Goal: Information Seeking & Learning: Learn about a topic

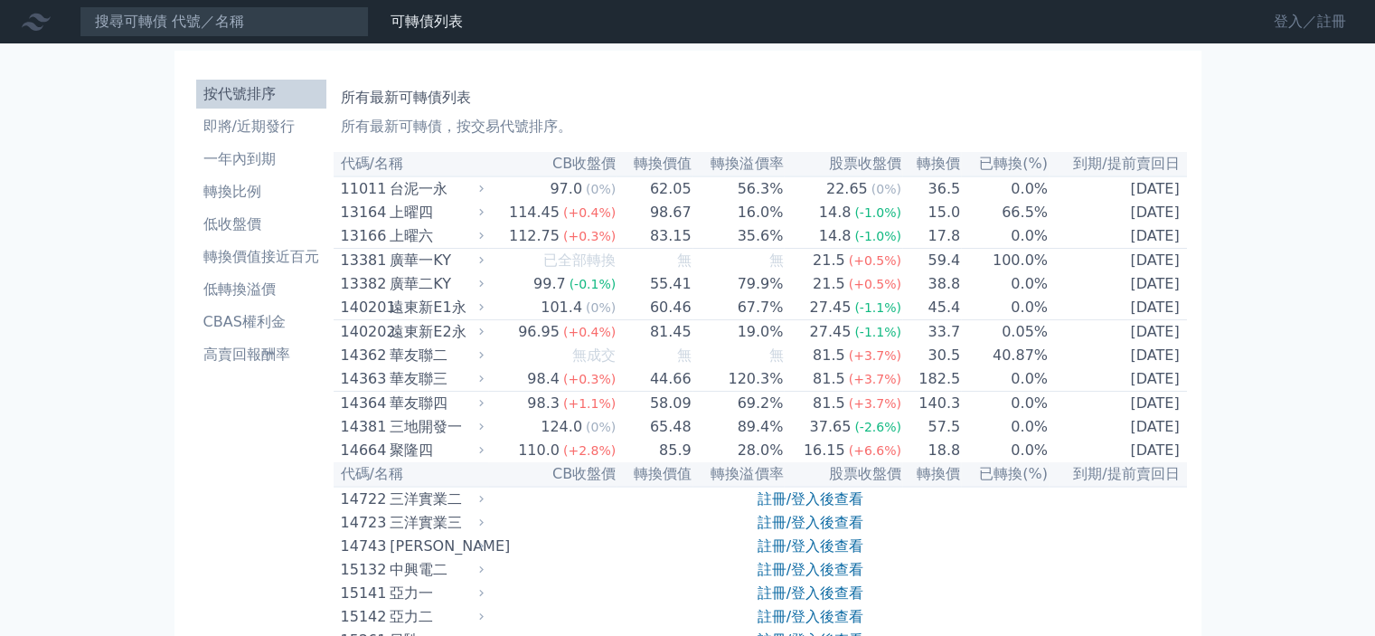
click at [1296, 23] on link "登入／註冊" at bounding box center [1309, 21] width 101 height 29
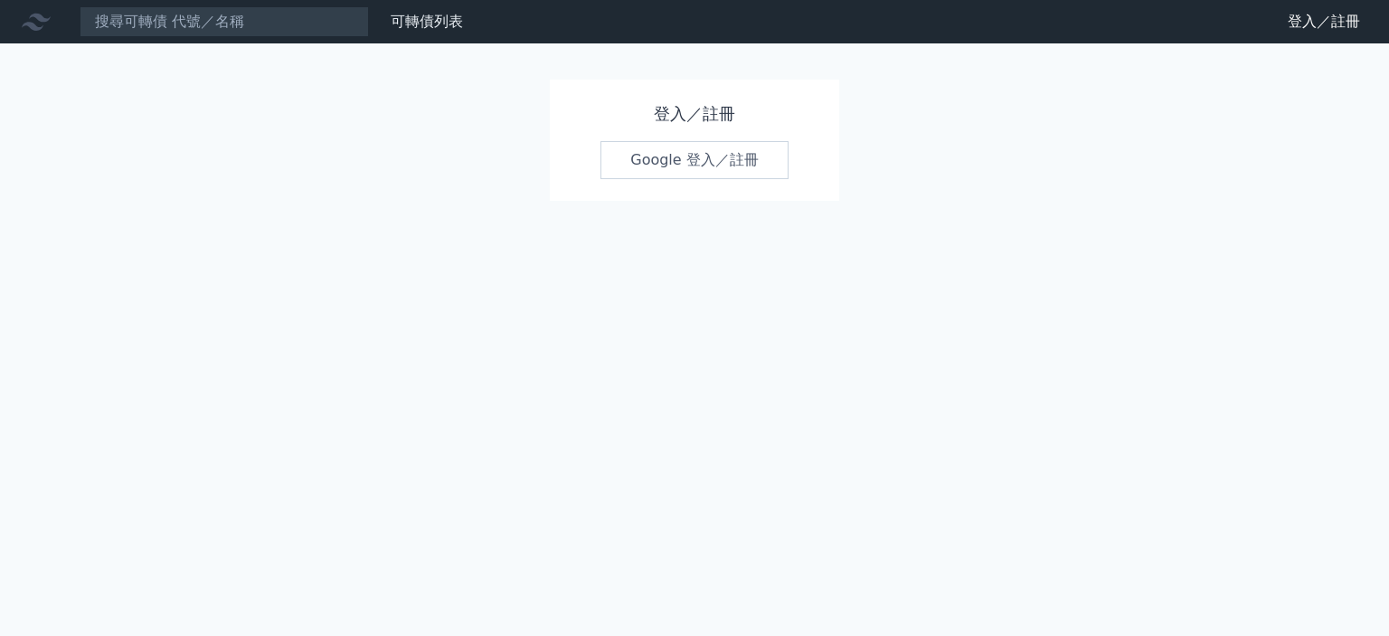
click at [703, 158] on link "Google 登入／註冊" at bounding box center [694, 160] width 188 height 38
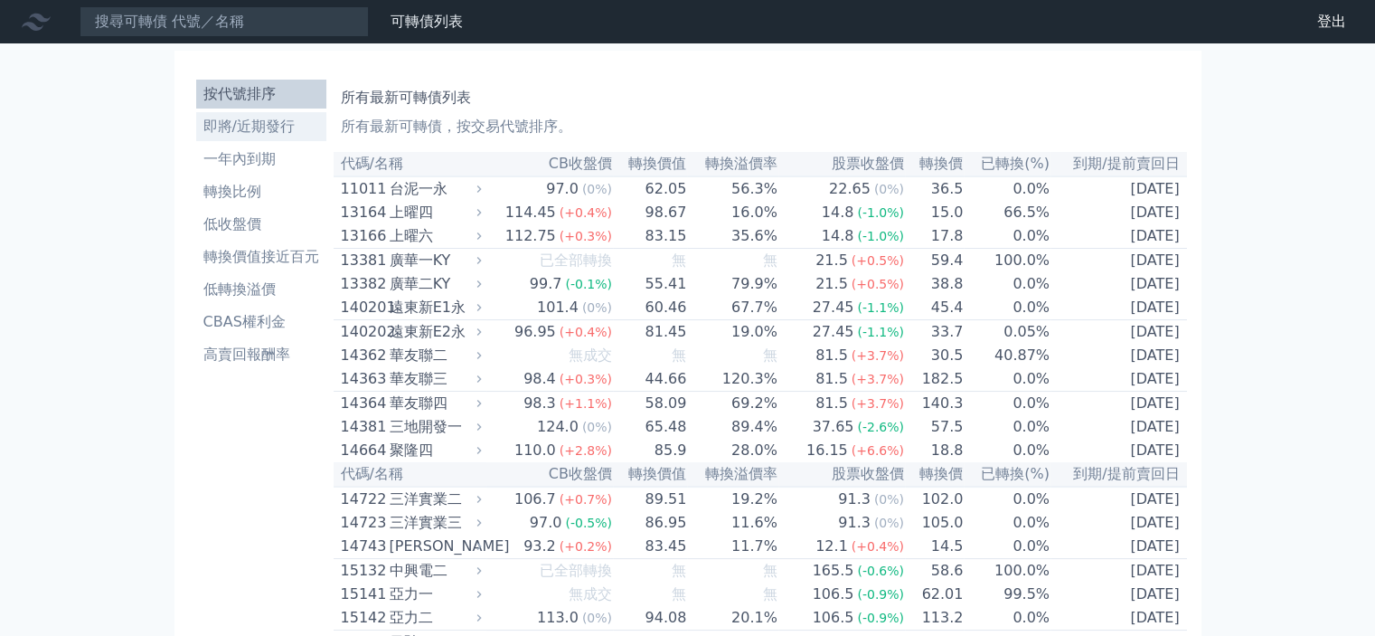
click at [276, 126] on li "即將/近期發行" at bounding box center [261, 127] width 130 height 22
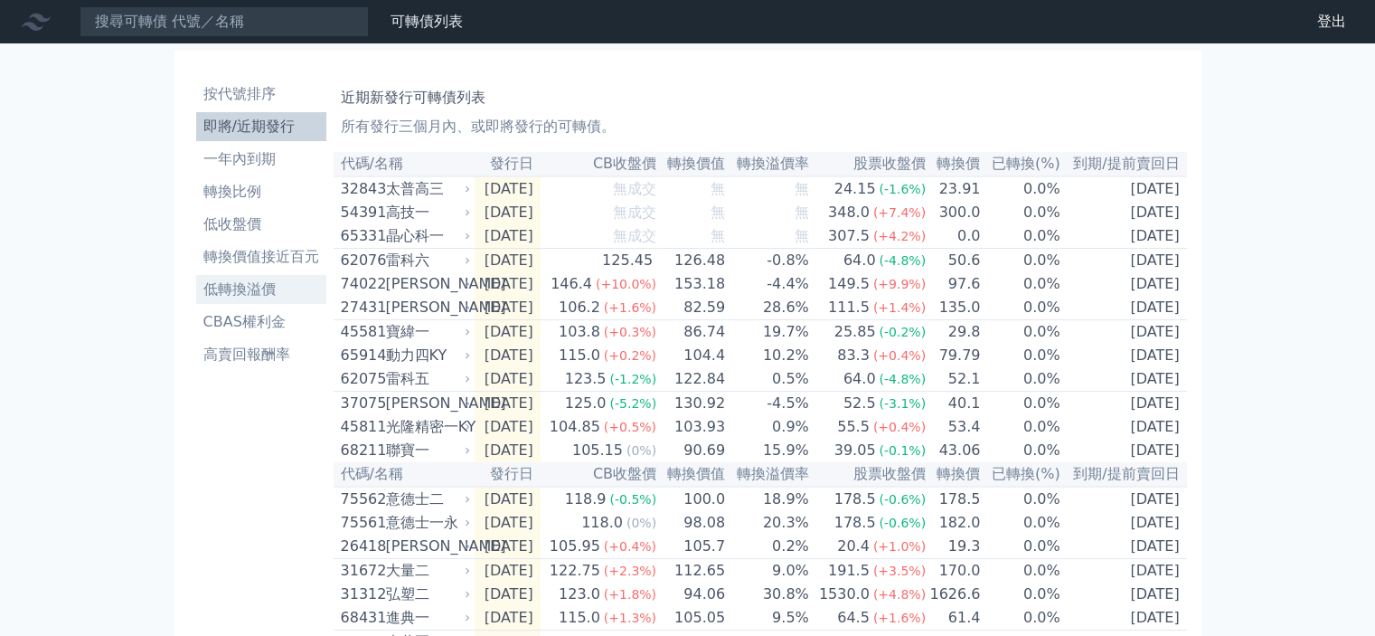
click at [264, 288] on li "低轉換溢價" at bounding box center [261, 289] width 130 height 22
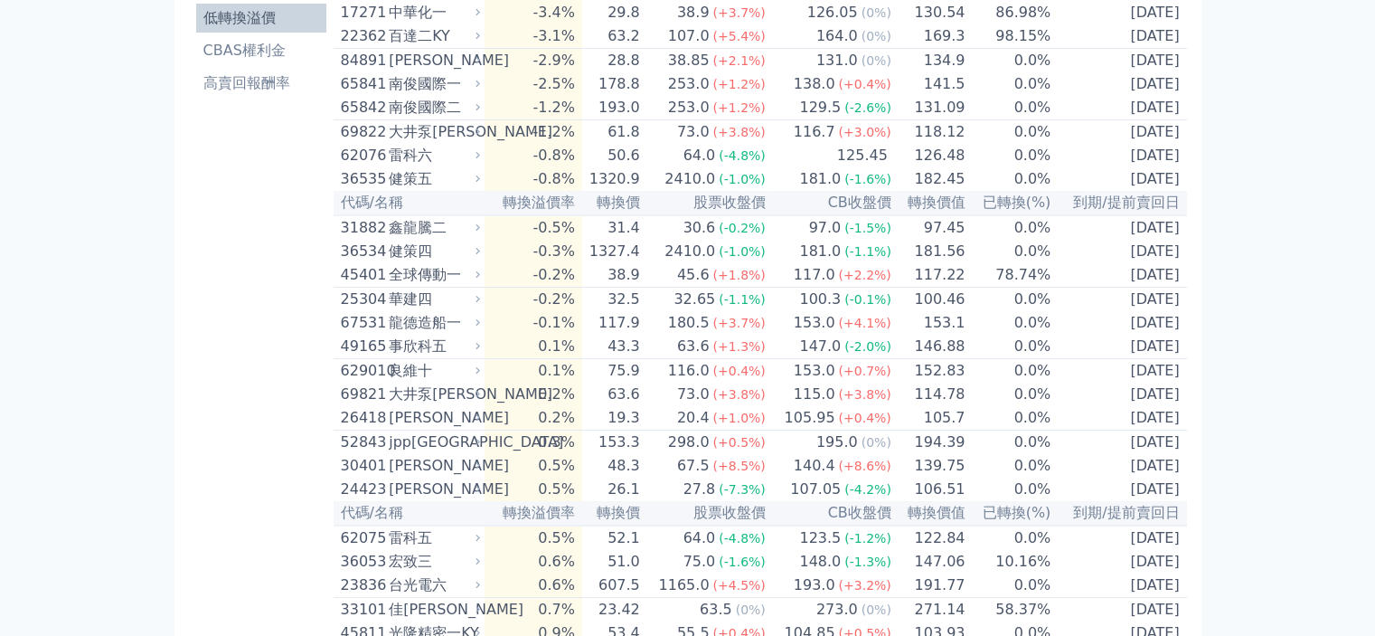
click at [431, 262] on div "健策四" at bounding box center [433, 251] width 88 height 22
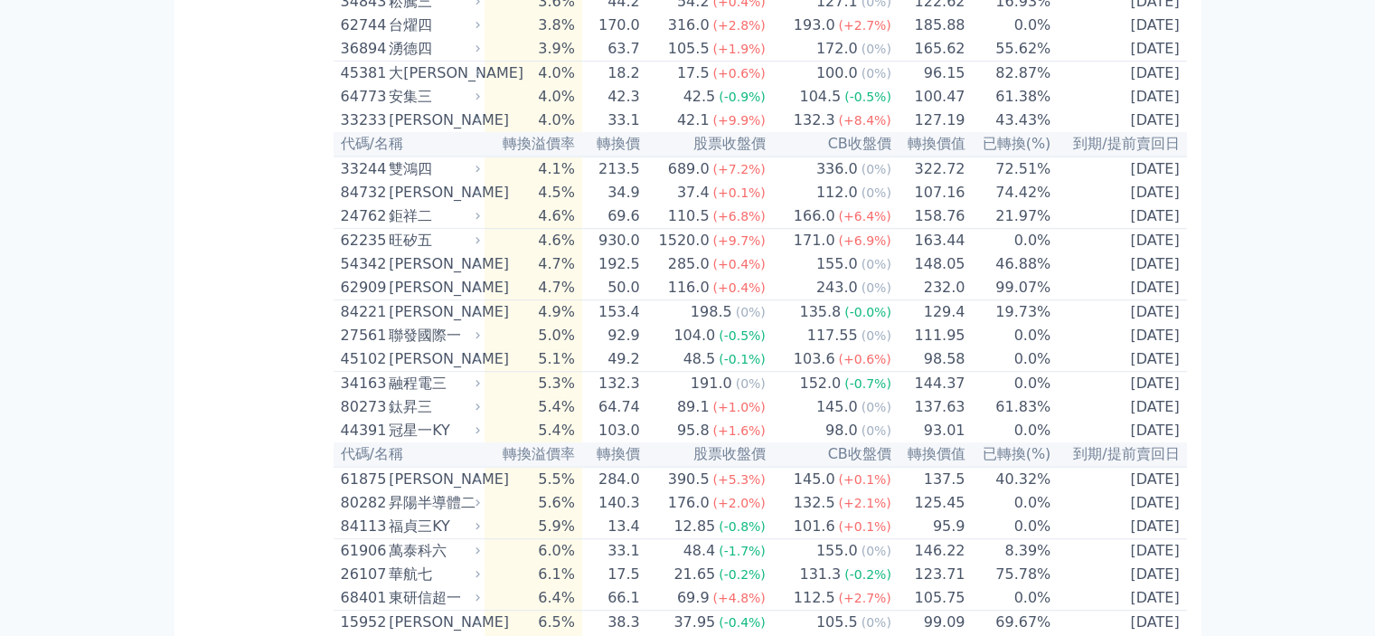
scroll to position [1356, 0]
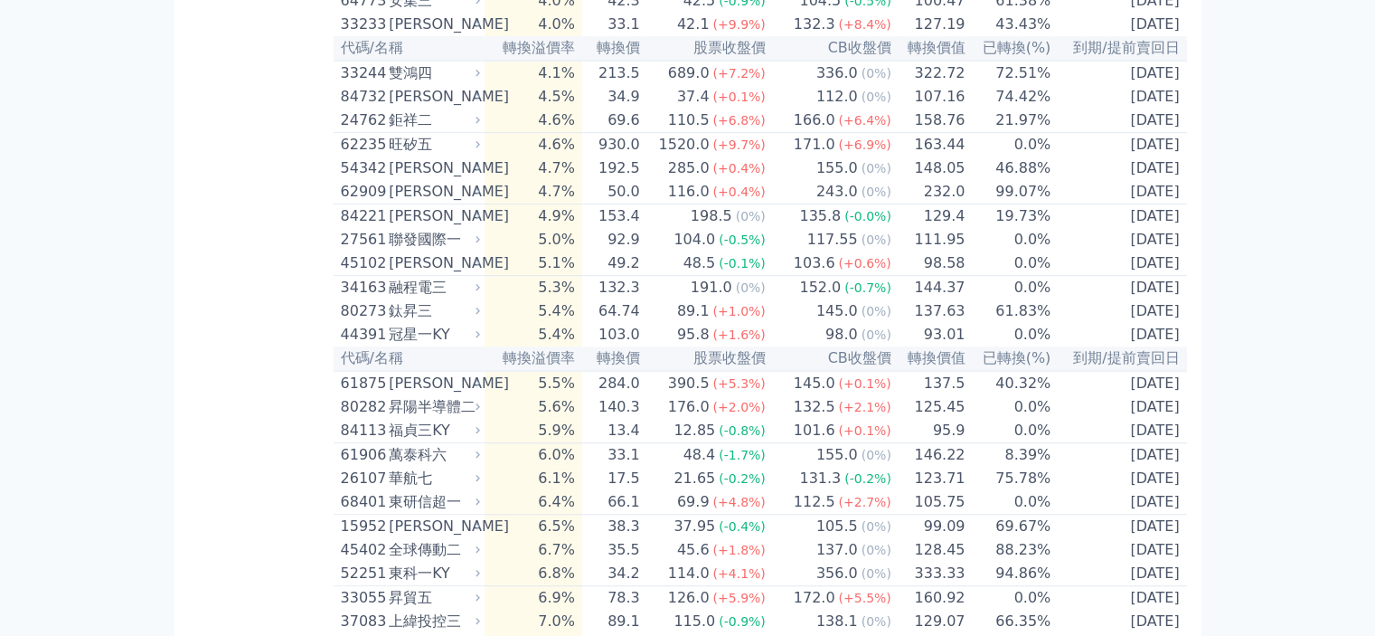
click at [410, 156] on div "旺矽五" at bounding box center [433, 145] width 88 height 22
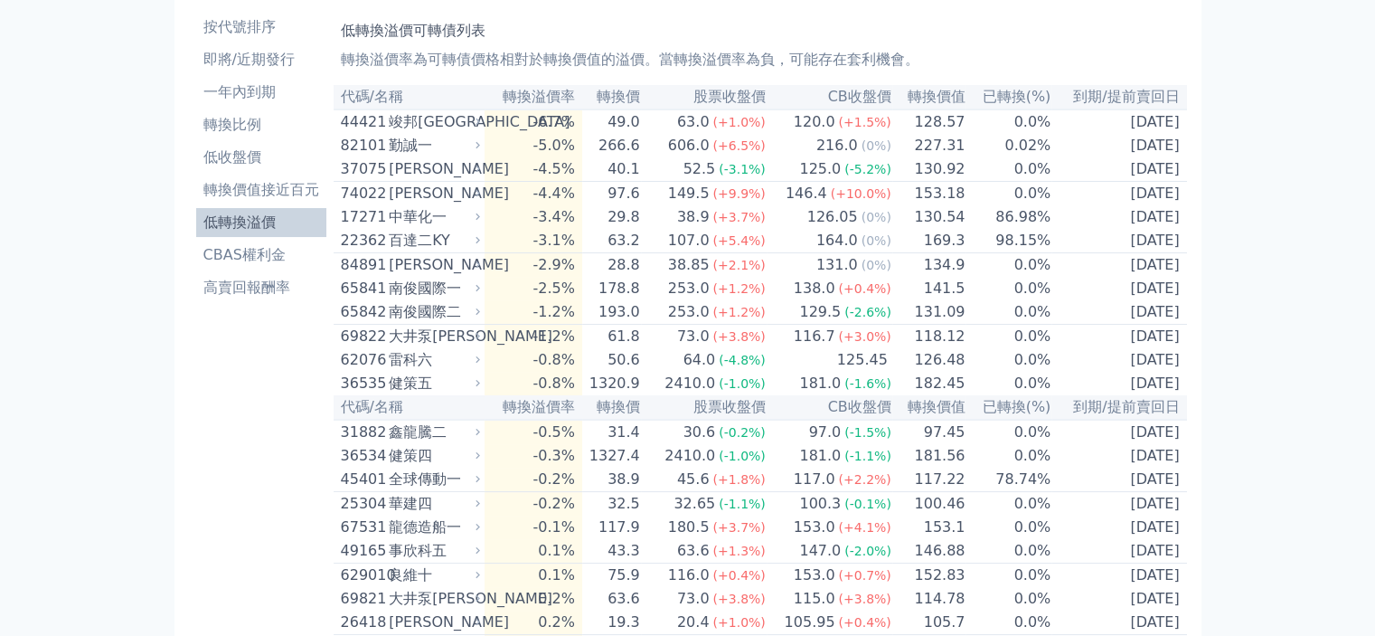
scroll to position [0, 0]
